Goal: Information Seeking & Learning: Check status

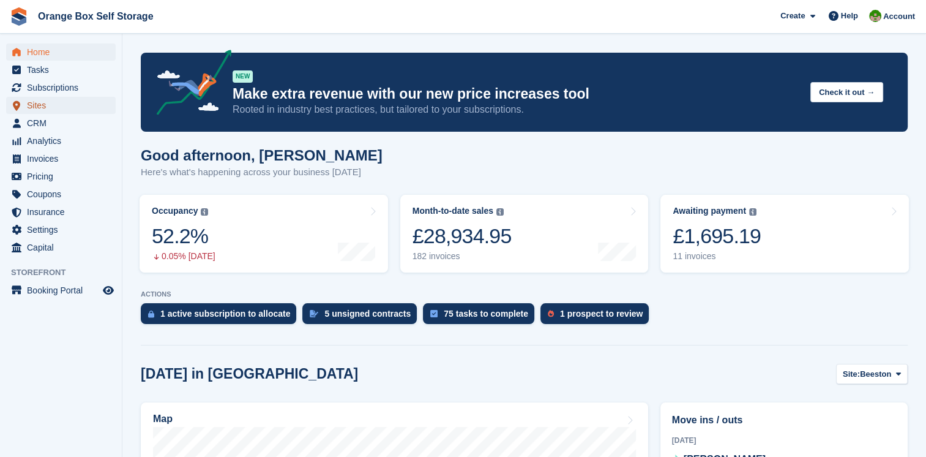
click at [37, 109] on span "Sites" at bounding box center [63, 105] width 73 height 17
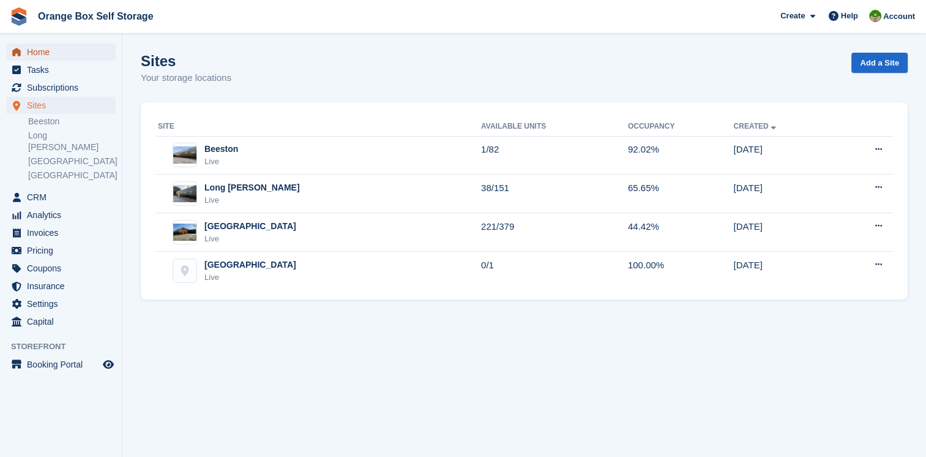
click at [34, 57] on span "Home" at bounding box center [63, 51] width 73 height 17
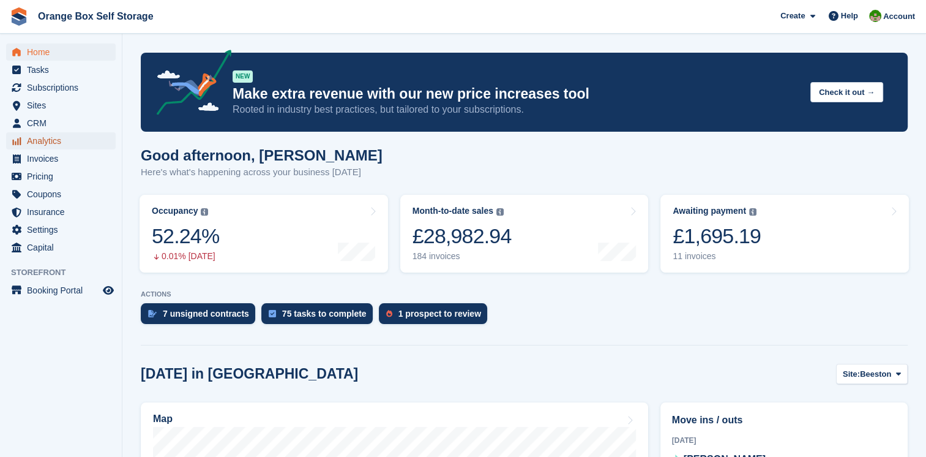
click at [53, 138] on span "Analytics" at bounding box center [63, 140] width 73 height 17
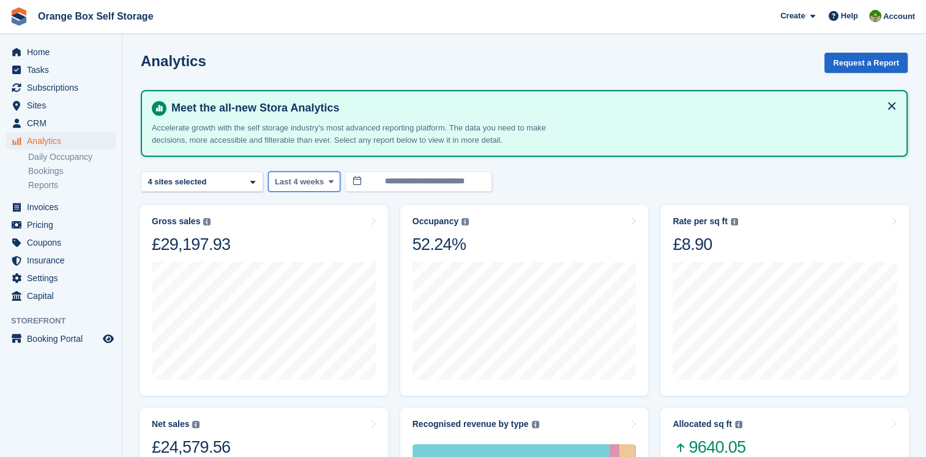
click at [328, 182] on icon at bounding box center [330, 182] width 5 height 8
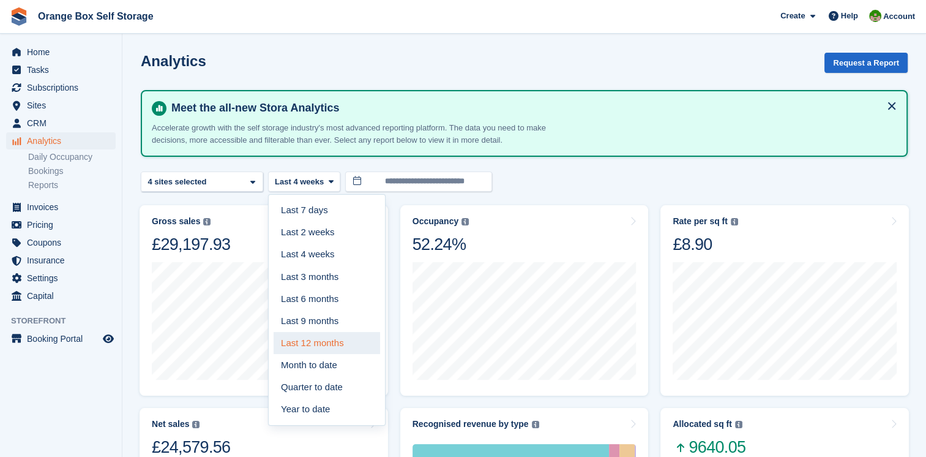
click at [342, 338] on link "Last 12 months" at bounding box center [327, 343] width 107 height 22
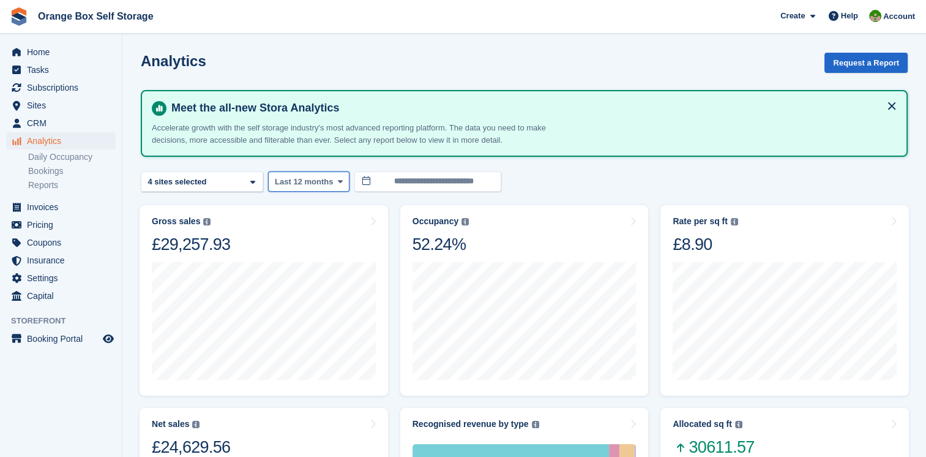
click at [338, 184] on icon at bounding box center [340, 182] width 5 height 8
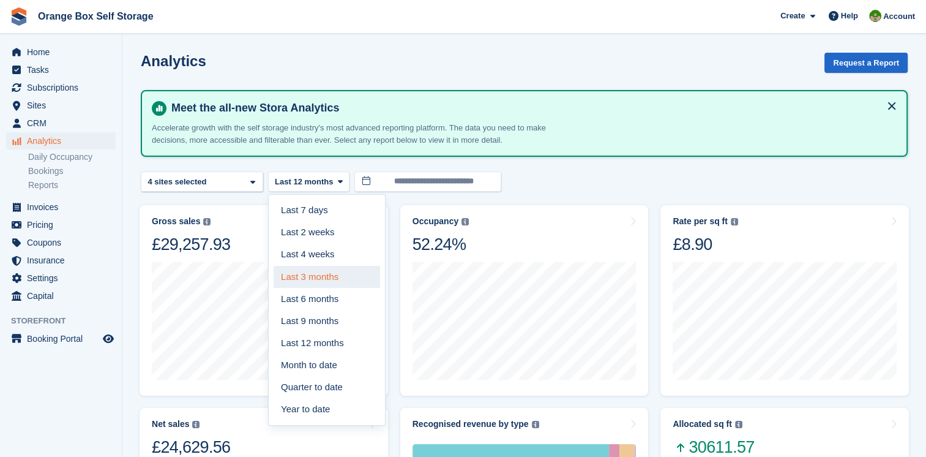
click at [327, 271] on link "Last 3 months" at bounding box center [327, 277] width 107 height 22
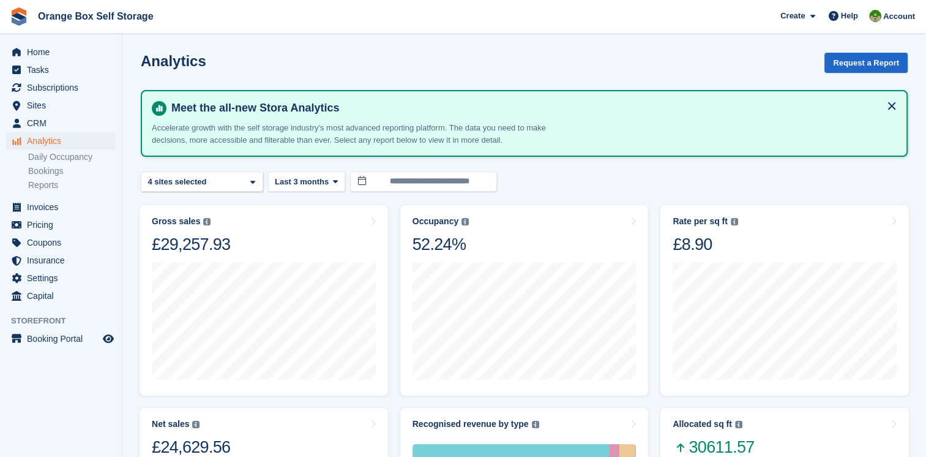
scroll to position [122, 0]
